Goal: Navigation & Orientation: Understand site structure

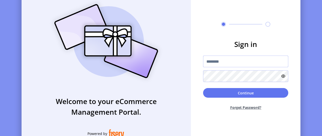
click at [240, 64] on input "text" at bounding box center [245, 62] width 85 height 12
type input "**********"
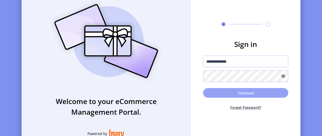
click at [231, 95] on button "Continue" at bounding box center [245, 93] width 85 height 10
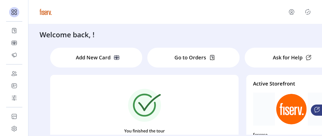
click at [76, 57] on p "Add New Card" at bounding box center [93, 58] width 35 height 8
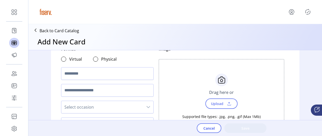
scroll to position [51, 0]
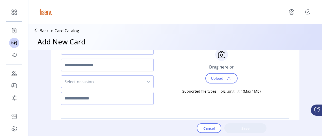
click at [105, 78] on span "Select occasion" at bounding box center [102, 82] width 82 height 12
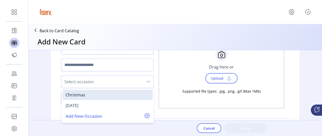
click at [105, 78] on span "Select occasion" at bounding box center [102, 82] width 82 height 12
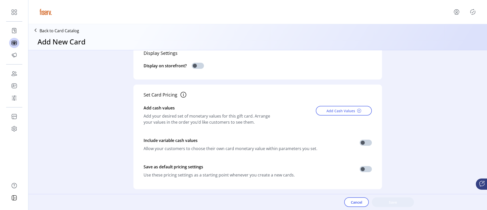
scroll to position [127, 0]
drag, startPoint x: 283, startPoint y: 1, endPoint x: 63, endPoint y: 104, distance: 243.0
click at [63, 104] on div "Card Details Format Virtual Physical Select occasion Image Choose Upload Cancel…" at bounding box center [257, 124] width 458 height 149
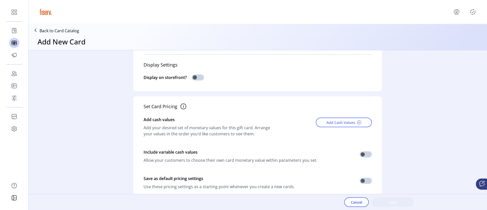
scroll to position [114, 0]
click at [324, 122] on span "Add Cash Values" at bounding box center [340, 122] width 29 height 5
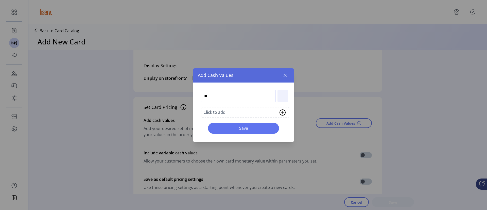
click at [272, 98] on input "**" at bounding box center [238, 95] width 75 height 13
click at [287, 72] on button "button" at bounding box center [285, 75] width 8 height 8
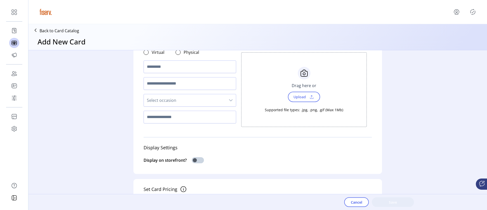
scroll to position [0, 0]
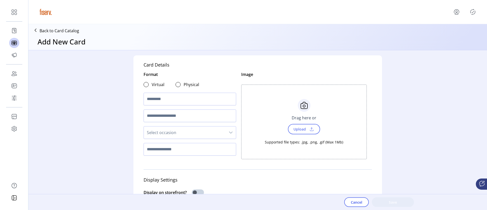
click at [70, 32] on p "Back to Card Catalog" at bounding box center [60, 31] width 40 height 6
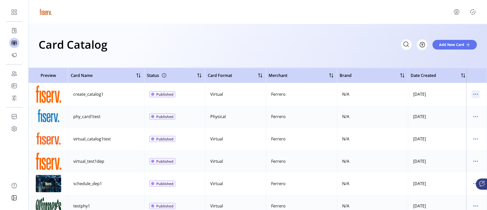
click at [324, 95] on icon "menu" at bounding box center [475, 94] width 8 height 8
click at [324, 102] on span "View Details" at bounding box center [451, 104] width 42 height 4
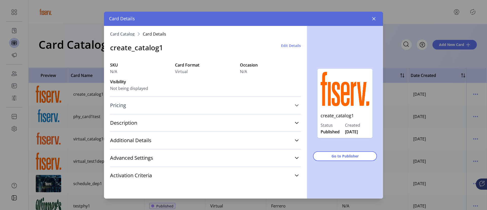
click at [271, 102] on link "Pricing" at bounding box center [205, 105] width 191 height 11
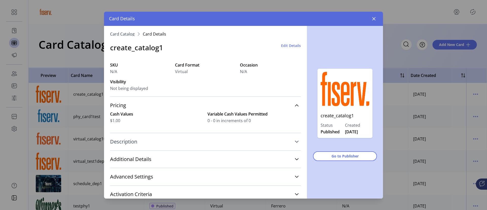
click at [276, 139] on link "Description" at bounding box center [205, 141] width 191 height 11
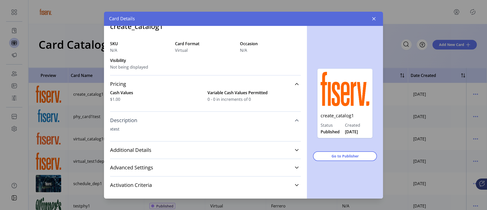
scroll to position [28, 0]
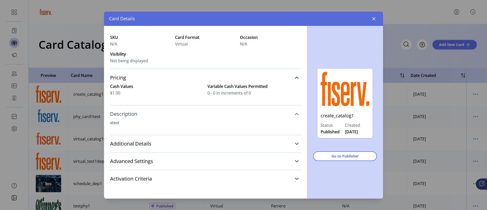
click at [276, 139] on link "Additional Details" at bounding box center [205, 143] width 191 height 11
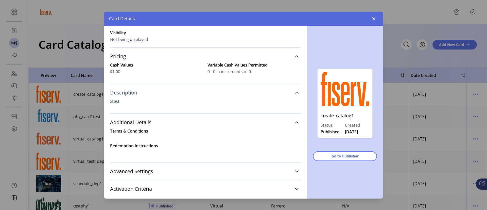
scroll to position [59, 0]
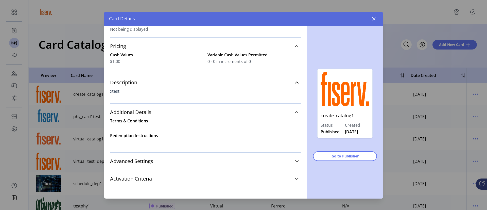
click at [269, 139] on div "Advanced Settings Stored Value Processor N/A Supplier Discount $0.00" at bounding box center [205, 160] width 191 height 17
click at [268, 139] on link "Advanced Settings" at bounding box center [205, 160] width 191 height 11
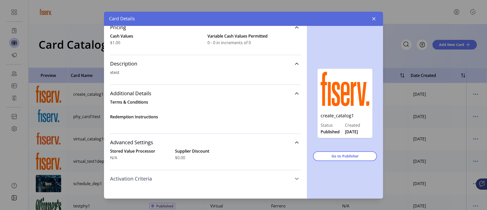
click at [262, 139] on link "Activation Criteria" at bounding box center [205, 178] width 191 height 11
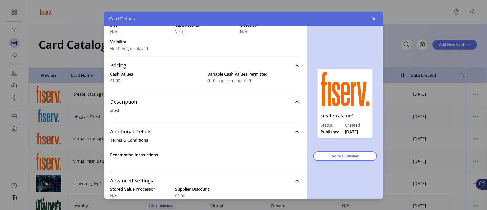
scroll to position [84, 0]
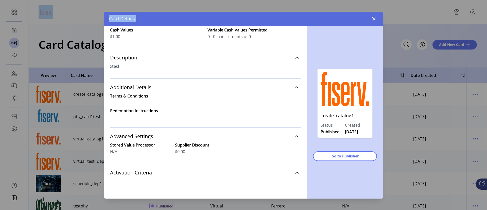
drag, startPoint x: 272, startPoint y: 19, endPoint x: 246, endPoint y: -17, distance: 44.5
click at [246, 0] on html "Dashboard Orders Catalog Promotions Users Accounts Schedules Storefront Configu…" at bounding box center [243, 105] width 487 height 210
click at [322, 139] on div "create_catalog1 Status Published Created [DATE] Go to Publisher" at bounding box center [345, 112] width 76 height 172
click at [292, 139] on link "Activation Criteria" at bounding box center [205, 172] width 191 height 11
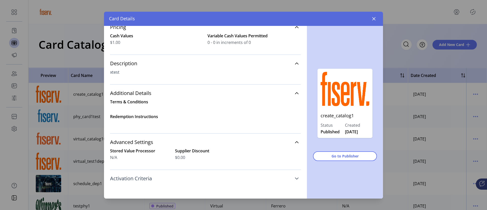
scroll to position [78, 0]
click at [324, 17] on icon "button" at bounding box center [374, 19] width 4 height 4
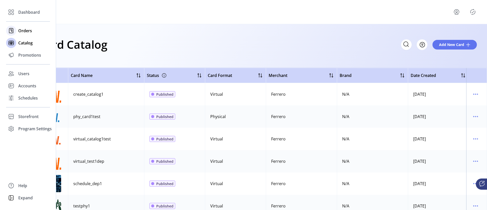
click at [19, 31] on span "Orders" at bounding box center [25, 31] width 14 height 6
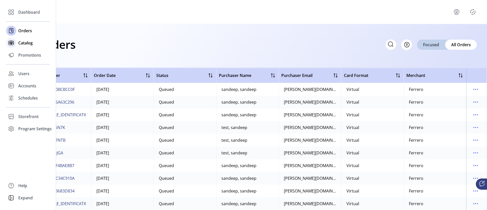
click at [20, 43] on span "Catalog" at bounding box center [25, 43] width 14 height 6
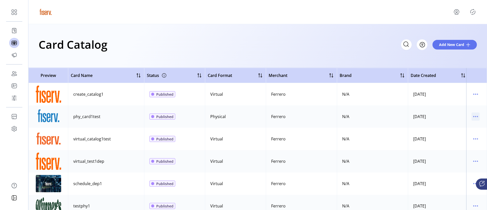
click at [324, 117] on icon "menu" at bounding box center [475, 116] width 8 height 8
click at [324, 124] on span "View Details" at bounding box center [451, 126] width 42 height 4
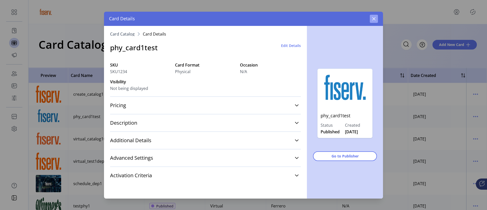
click at [324, 17] on icon "button" at bounding box center [373, 18] width 3 height 3
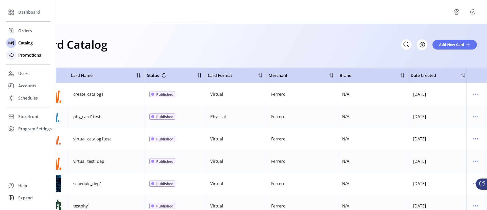
click at [27, 56] on span "Promotions" at bounding box center [29, 55] width 23 height 6
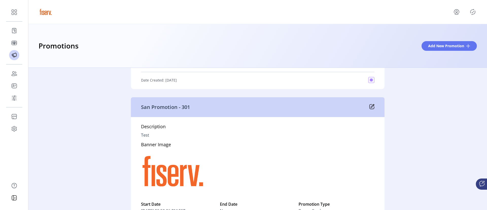
scroll to position [1597, 0]
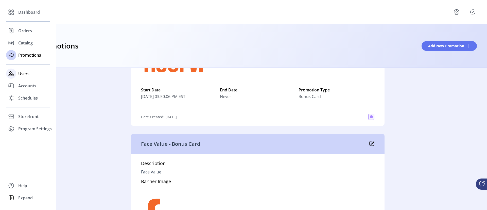
click at [26, 73] on span "Users" at bounding box center [23, 73] width 11 height 6
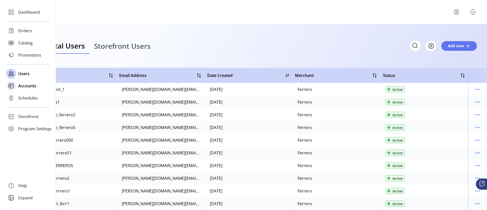
click at [24, 87] on span "Accounts" at bounding box center [27, 86] width 18 height 6
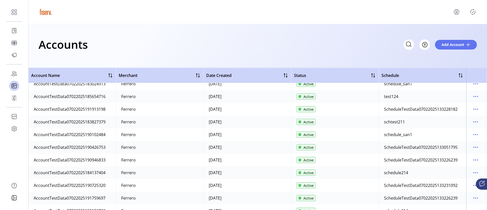
scroll to position [1559, 0]
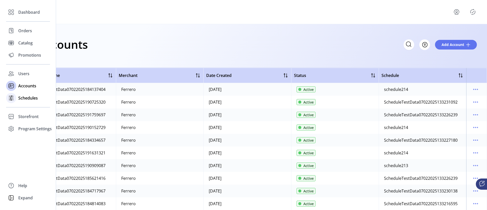
click at [29, 98] on span "Schedules" at bounding box center [28, 98] width 20 height 6
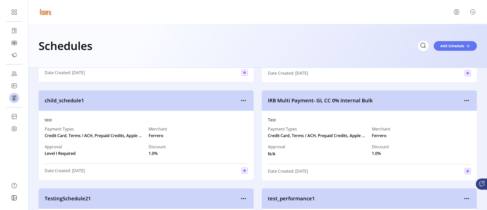
scroll to position [913, 0]
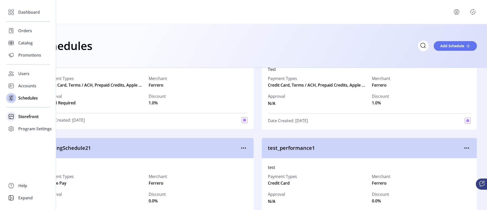
click at [37, 114] on span "Storefront" at bounding box center [28, 116] width 20 height 6
click at [30, 127] on span "Configuration" at bounding box center [31, 126] width 27 height 6
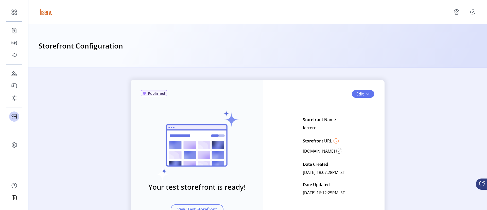
scroll to position [34, 0]
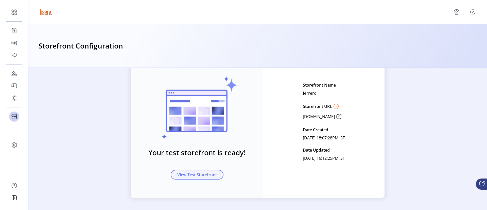
click at [210, 139] on span "View Test Storefront" at bounding box center [197, 174] width 40 height 6
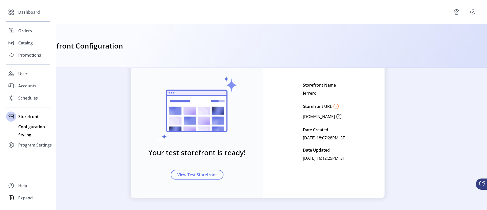
click at [21, 135] on span "Styling" at bounding box center [24, 135] width 13 height 6
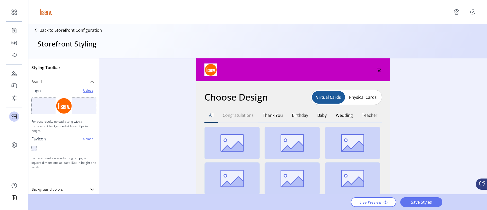
click at [243, 116] on button "Congratulations" at bounding box center [238, 115] width 40 height 15
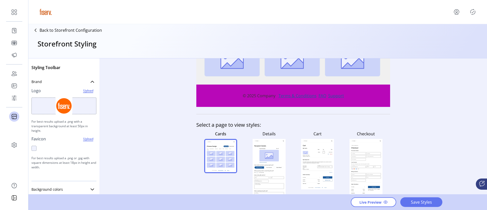
scroll to position [164, 0]
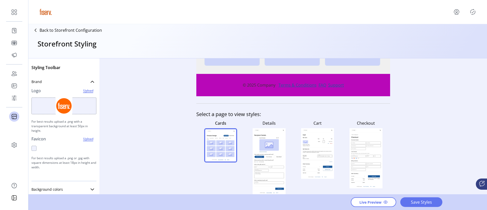
click at [271, 139] on rect at bounding box center [268, 161] width 29 height 48
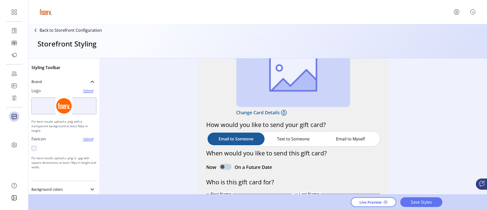
scroll to position [0, 0]
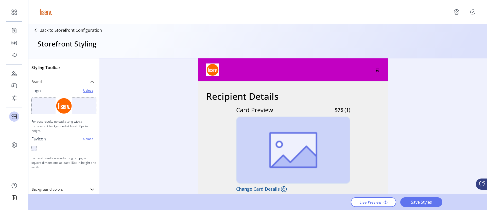
click at [208, 70] on img at bounding box center [212, 69] width 13 height 13
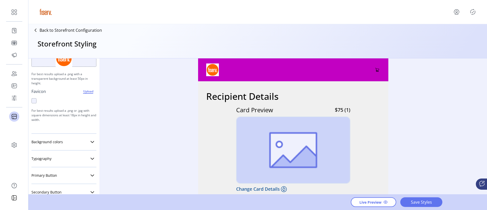
scroll to position [76, 0]
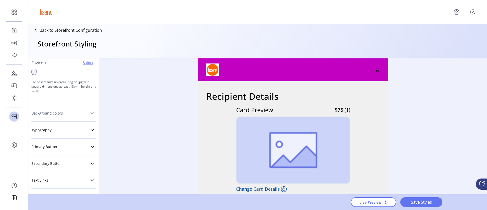
click at [80, 115] on link "Background colors" at bounding box center [63, 113] width 65 height 10
click at [90, 134] on div at bounding box center [93, 133] width 6 height 6
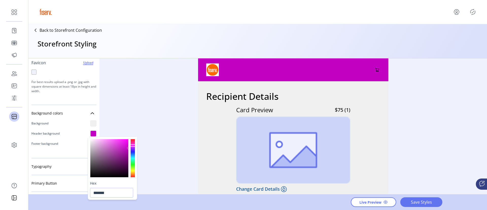
click at [133, 139] on div at bounding box center [133, 158] width 4 height 38
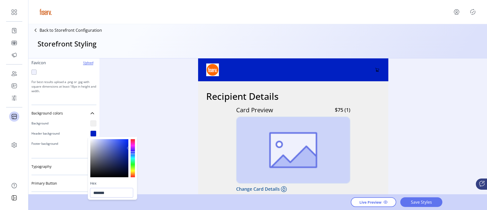
type input "*******"
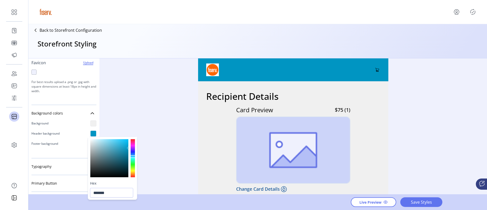
click at [133, 139] on div at bounding box center [133, 158] width 4 height 38
click at [148, 120] on div "Styling Toolbar Brand Logo Upload For best results upload a .png with a transpa…" at bounding box center [257, 126] width 458 height 136
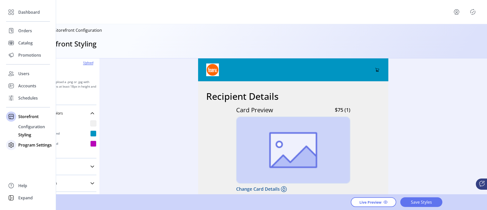
click at [25, 139] on span "Program Settings" at bounding box center [34, 145] width 33 height 6
click at [16, 35] on div "Orders" at bounding box center [28, 31] width 44 height 12
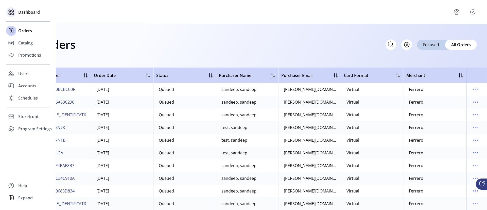
click at [27, 11] on span "Dashboard" at bounding box center [29, 12] width 22 height 6
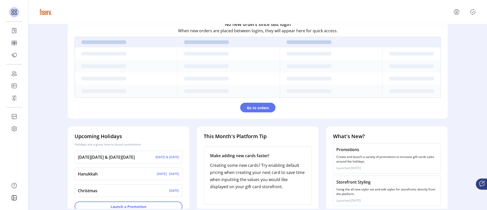
scroll to position [162, 0]
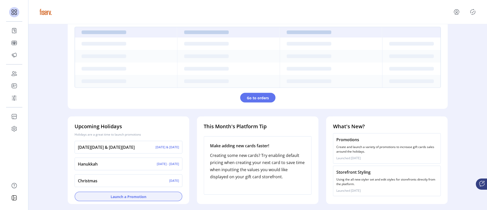
click at [112, 139] on button "Launch a Promotion" at bounding box center [129, 196] width 108 height 10
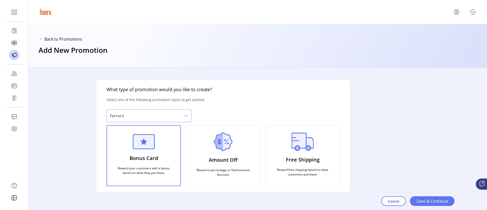
click at [141, 118] on span "Ferrero" at bounding box center [144, 116] width 74 height 12
click at [201, 139] on div "Amount Off Reward a percentage or fixed amount discount." at bounding box center [223, 155] width 74 height 61
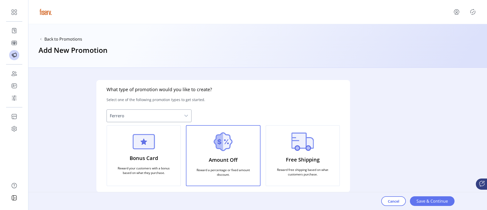
click at [201, 139] on div "Amount Off Reward a percentage or fixed amount discount." at bounding box center [223, 155] width 74 height 61
click at [324, 76] on div "What type of promotion would you like to create? Select one of the following pr…" at bounding box center [222, 139] width 389 height 142
click at [66, 39] on span "Back to Promotions" at bounding box center [63, 39] width 38 height 6
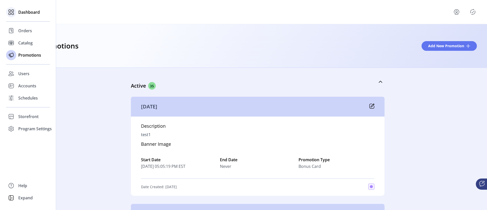
click at [12, 12] on icon at bounding box center [11, 12] width 8 height 8
